Goal: Find specific page/section

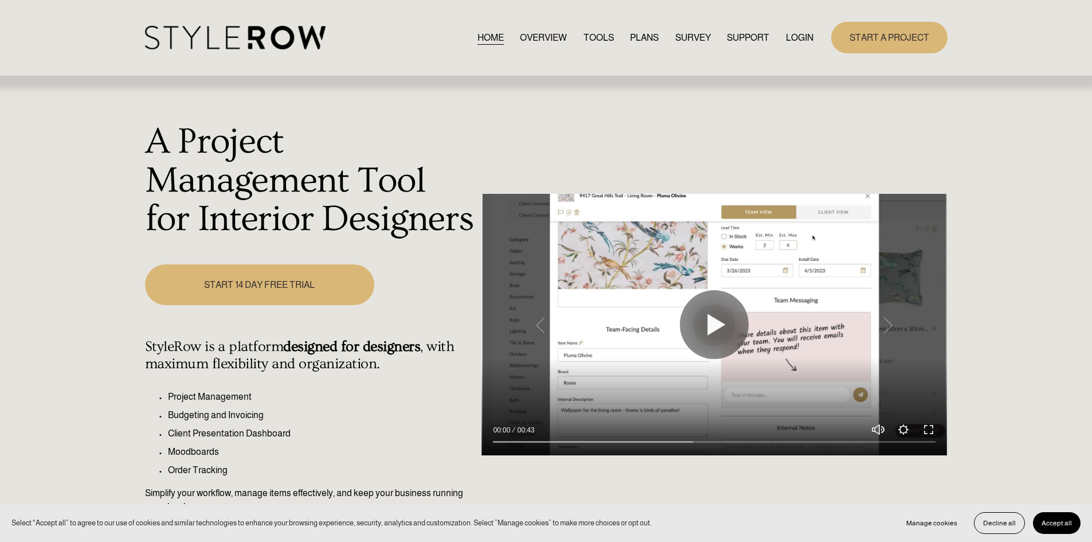
click at [795, 38] on link "LOGIN" at bounding box center [800, 37] width 28 height 15
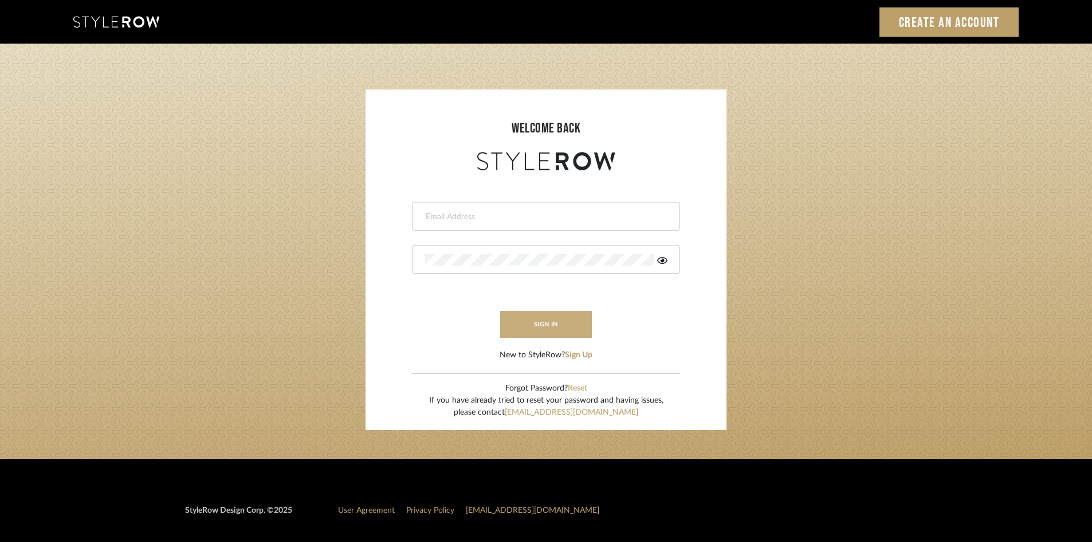
type input "ali.altamash24@gmail.com"
click at [556, 316] on button "sign in" at bounding box center [546, 324] width 92 height 27
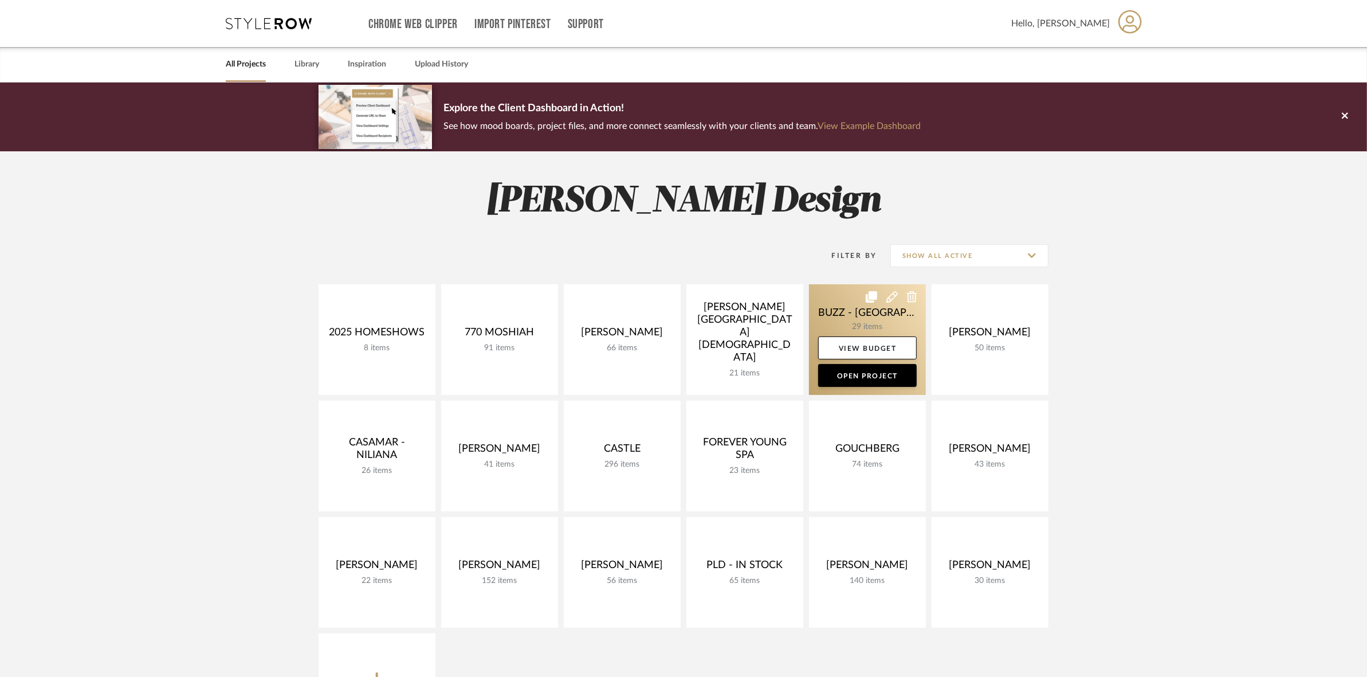
click at [855, 310] on link at bounding box center [867, 339] width 117 height 111
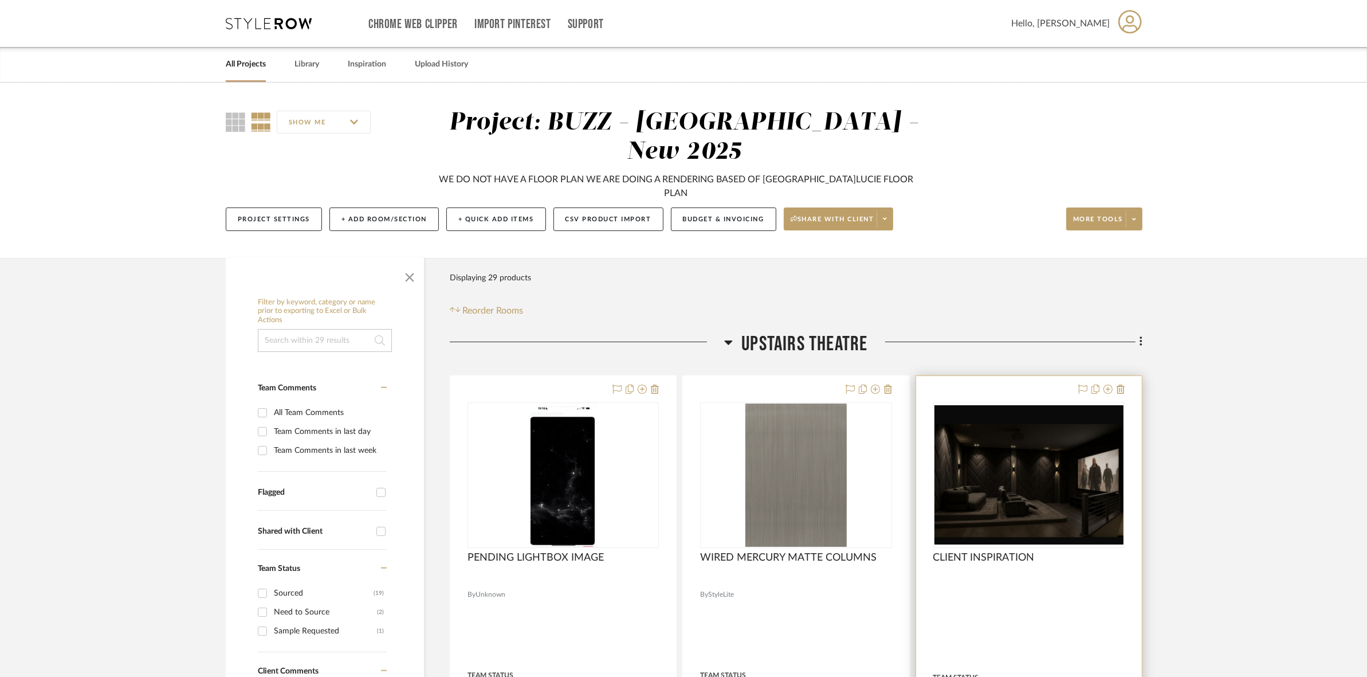
click at [1046, 406] on img "0" at bounding box center [1029, 475] width 189 height 140
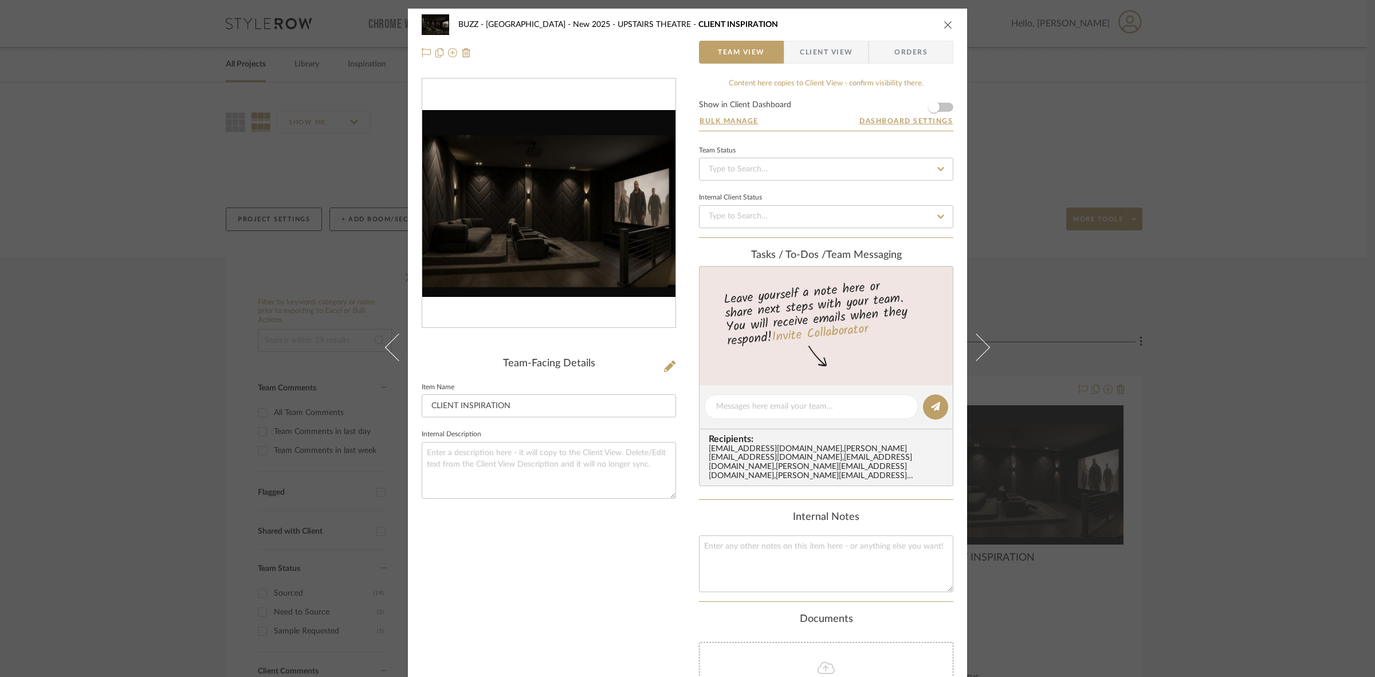
click at [570, 204] on img "0" at bounding box center [548, 203] width 253 height 187
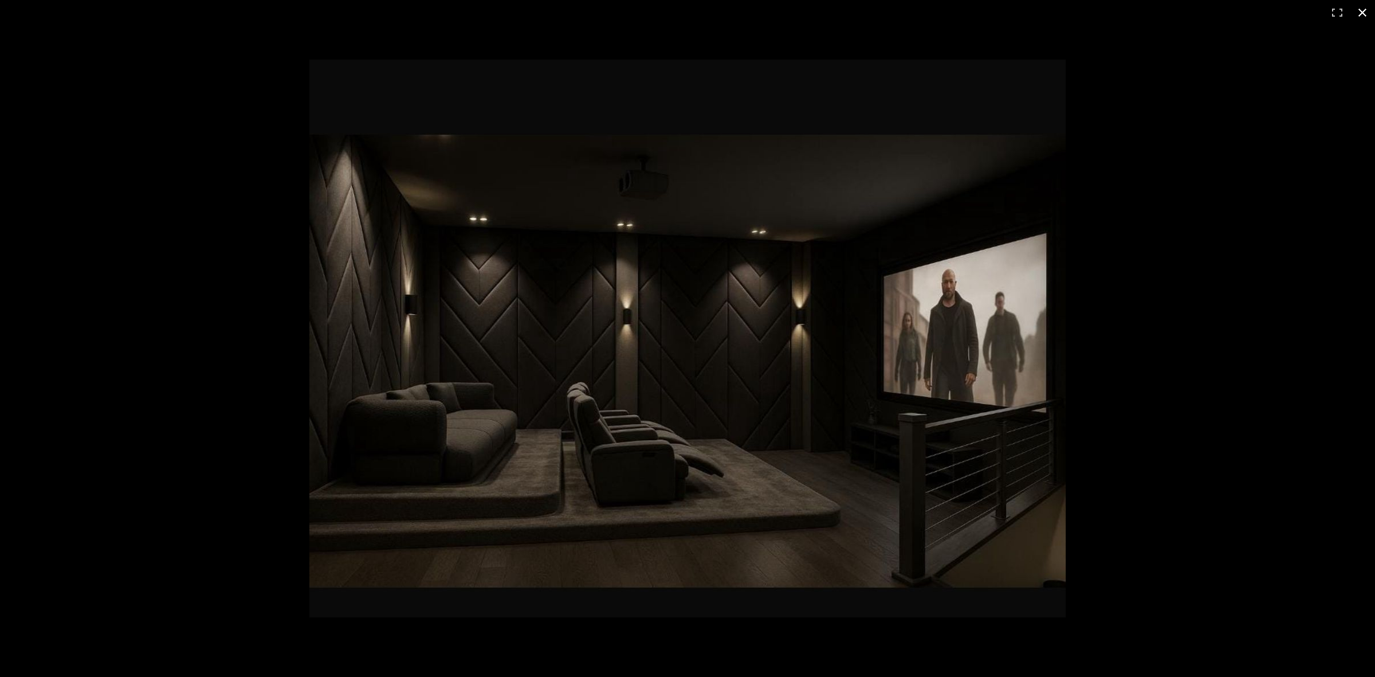
click at [104, 339] on div at bounding box center [687, 338] width 1375 height 677
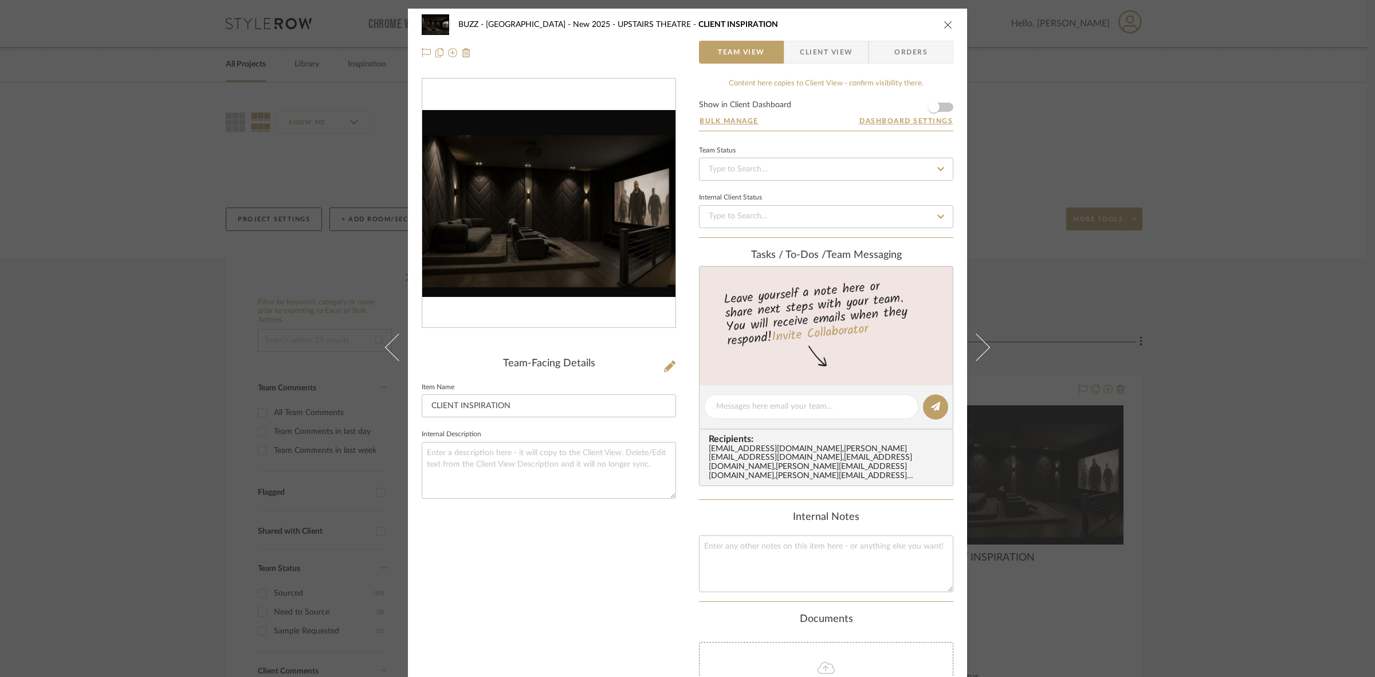
click at [1114, 299] on div "BUZZ - [GEOGRAPHIC_DATA][PERSON_NAME] - New 2025 UPSTAIRS THEATRE CLIENT INSPIR…" at bounding box center [687, 338] width 1375 height 677
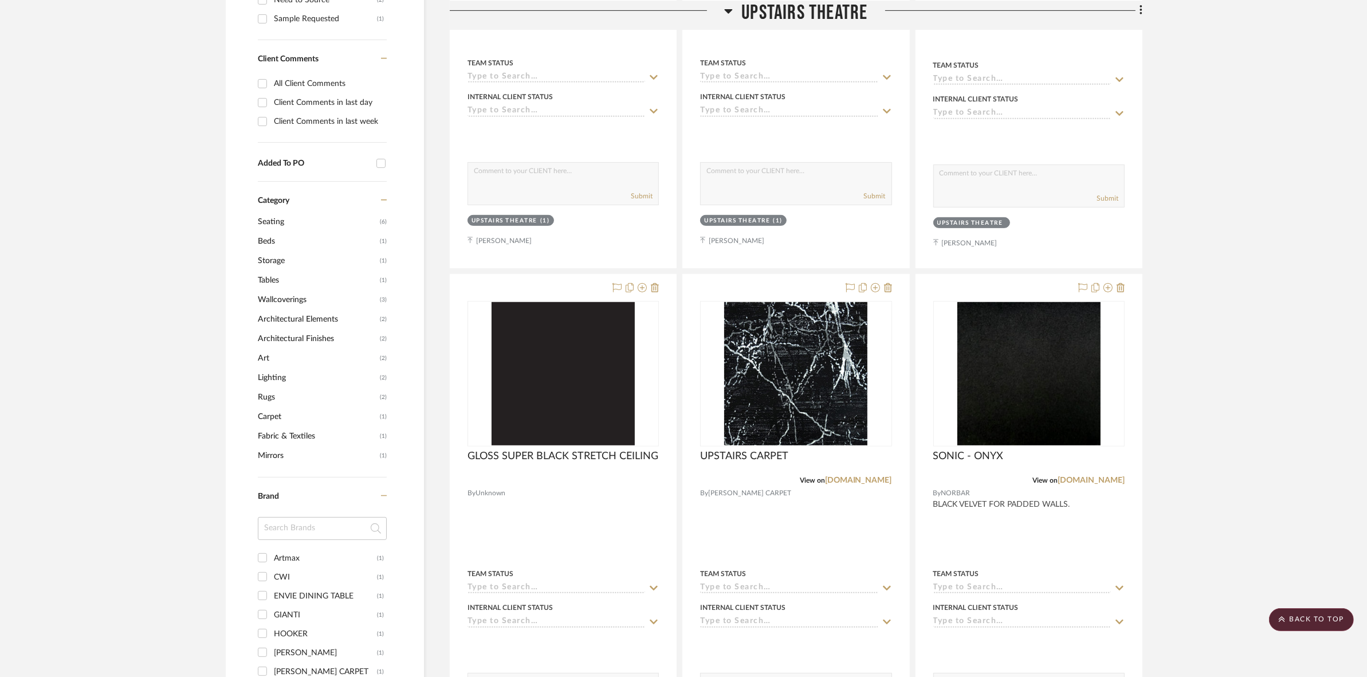
scroll to position [788, 0]
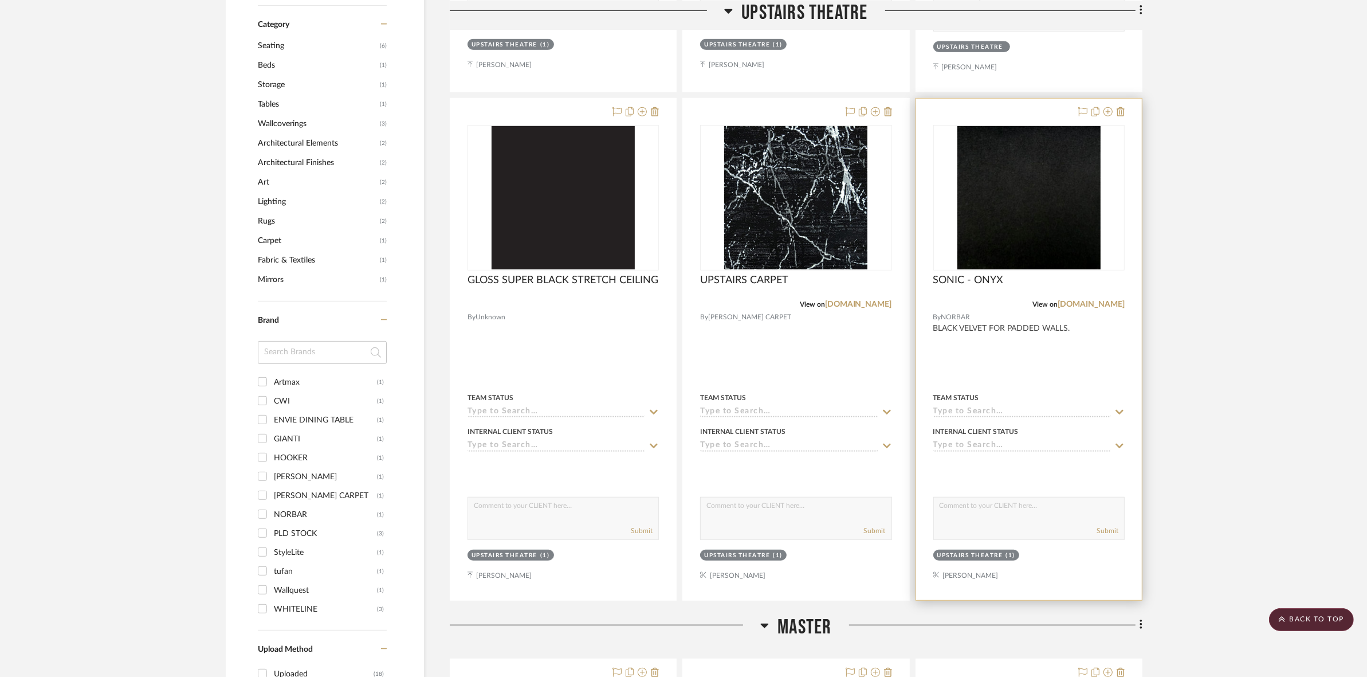
click at [0, 0] on img at bounding box center [0, 0] width 0 height 0
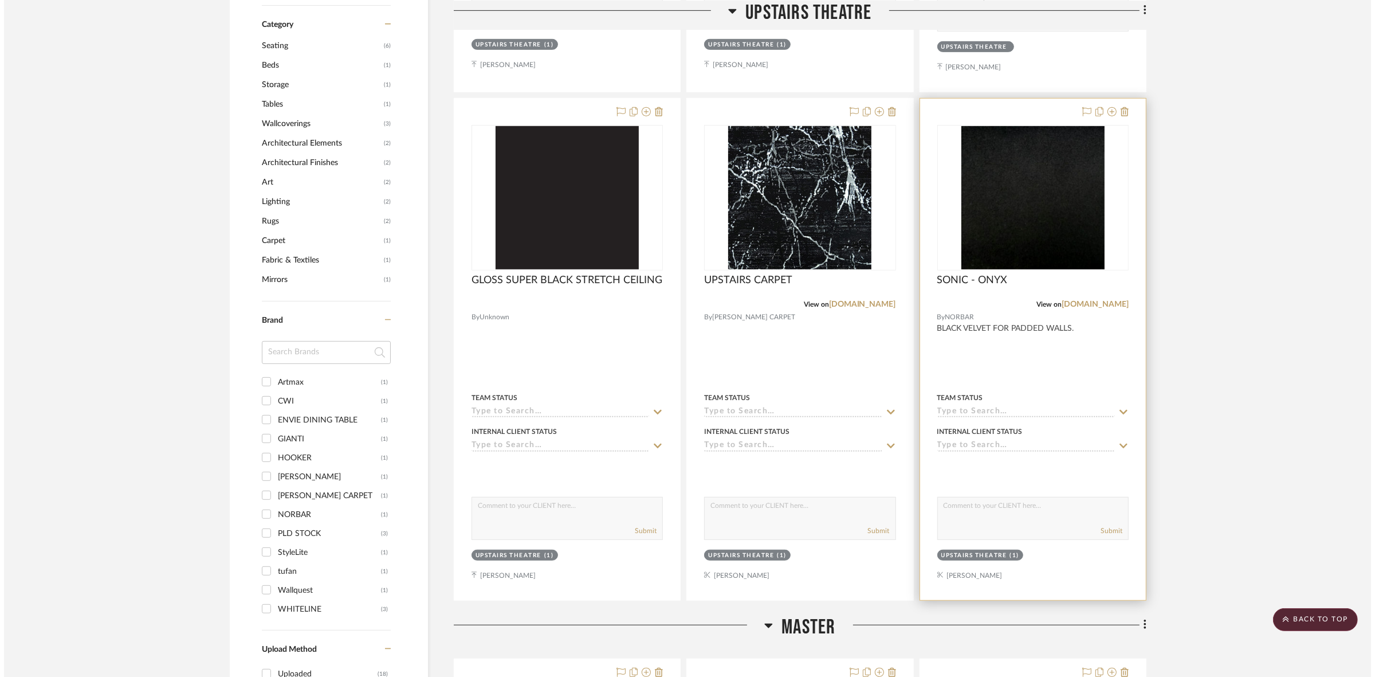
scroll to position [0, 0]
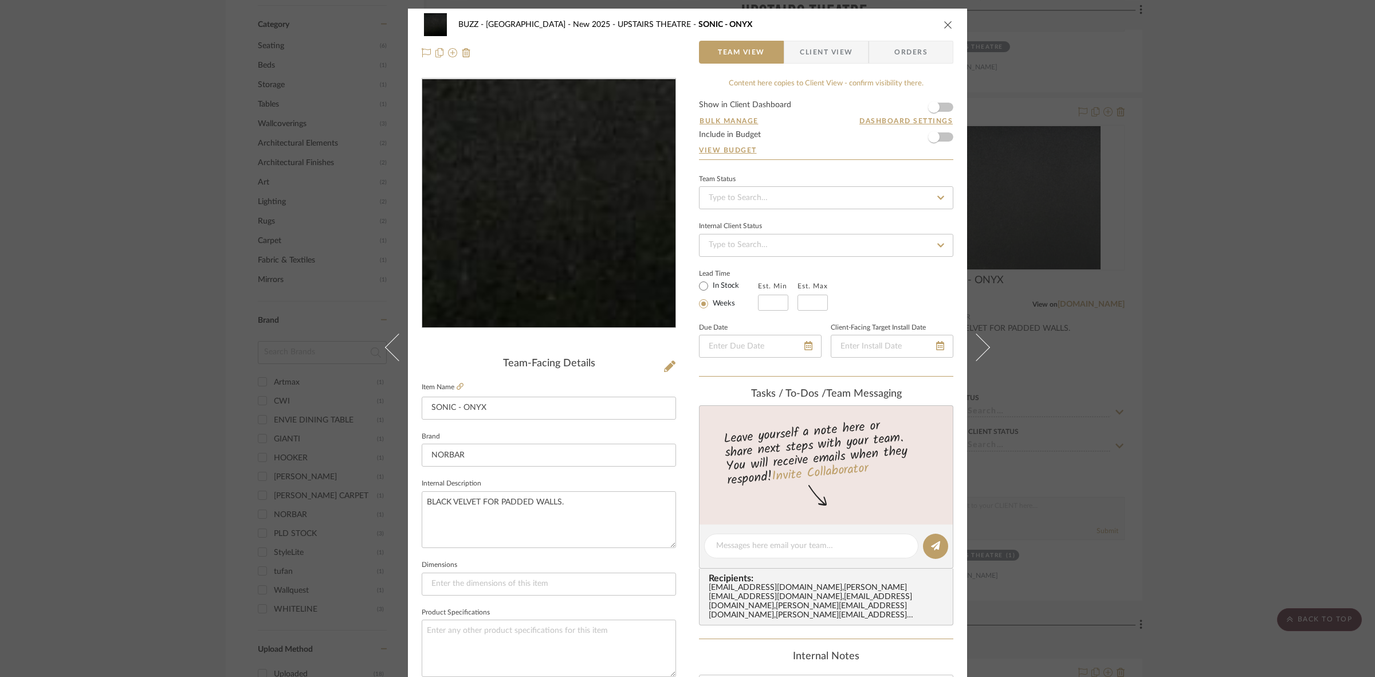
click at [524, 226] on img "0" at bounding box center [549, 203] width 249 height 249
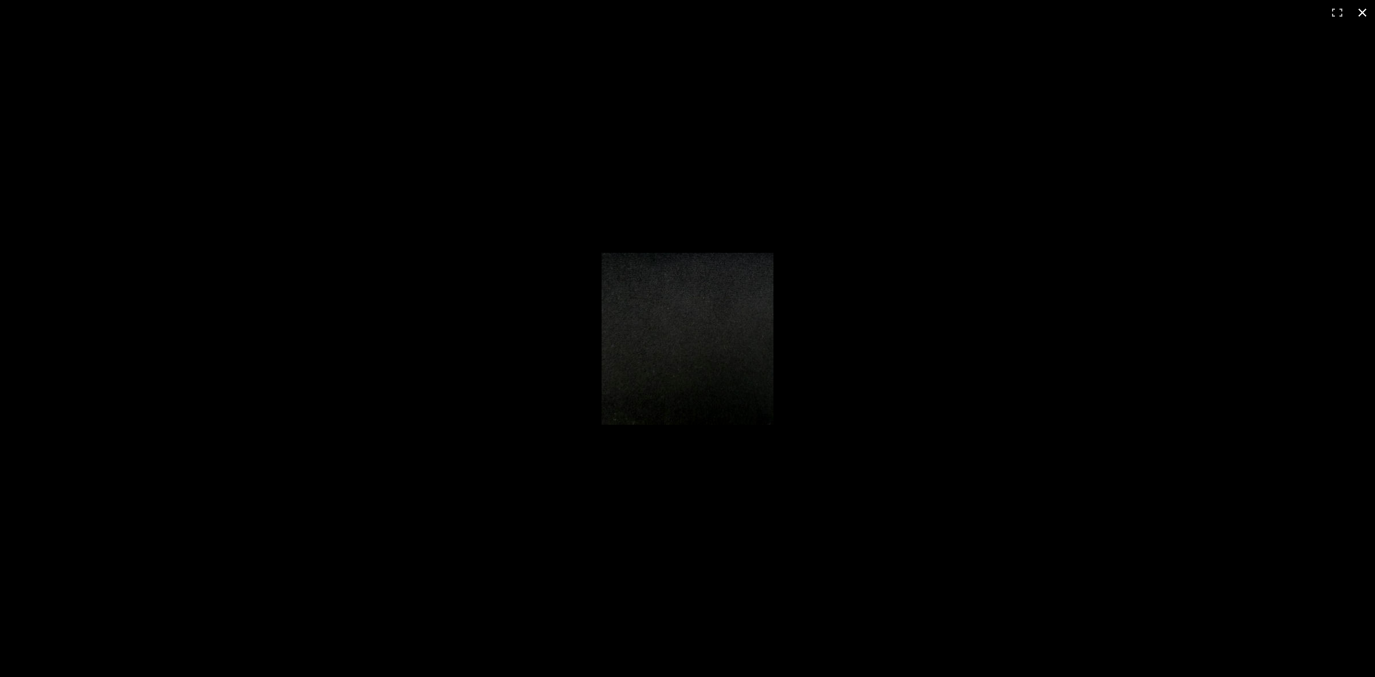
click at [397, 288] on div at bounding box center [687, 338] width 1375 height 677
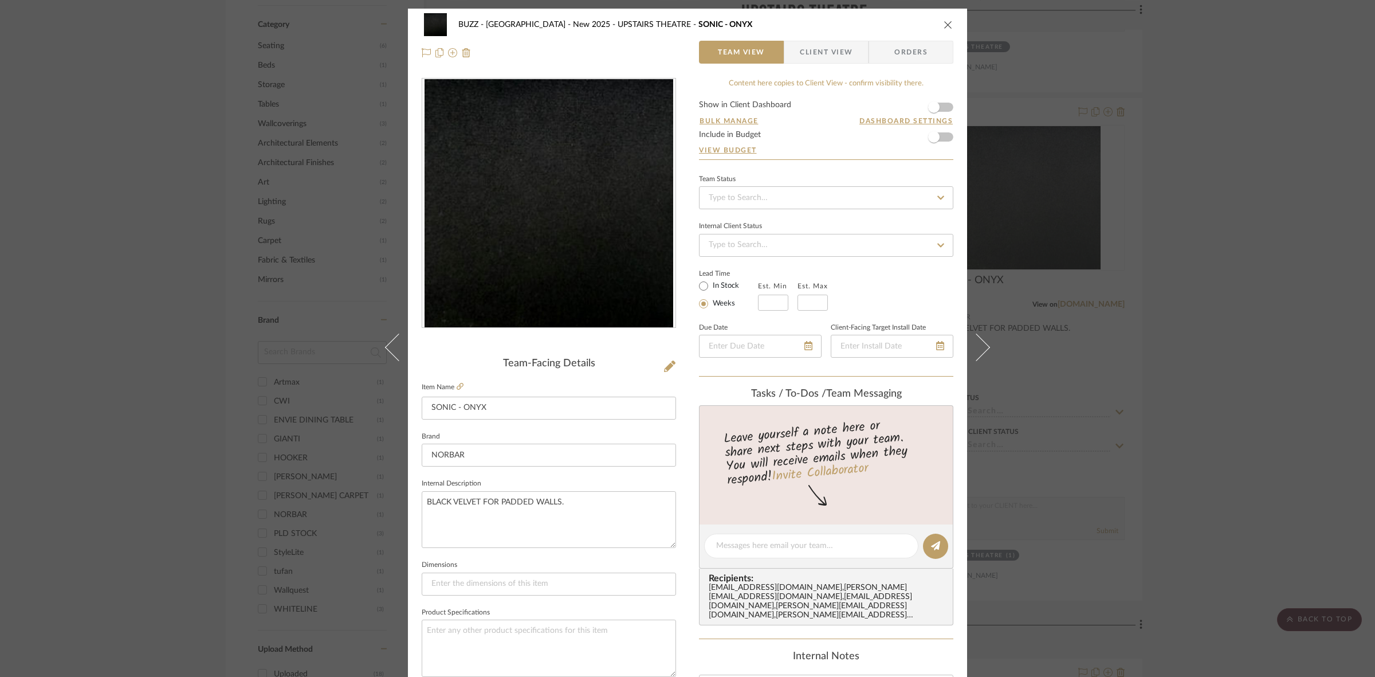
click at [154, 279] on div "BUZZ - [GEOGRAPHIC_DATA][PERSON_NAME] - New 2025 UPSTAIRS THEATRE SONIC - ONYX …" at bounding box center [687, 338] width 1375 height 677
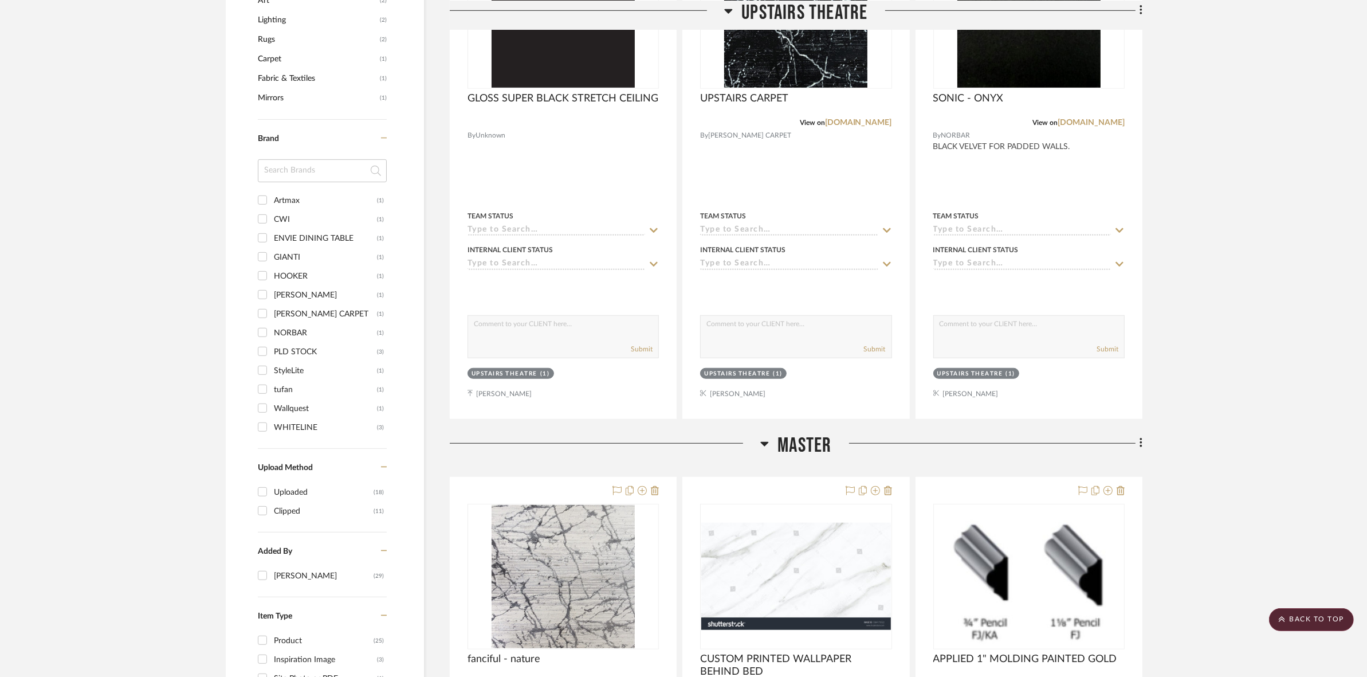
scroll to position [1003, 0]
